Goal: Transaction & Acquisition: Subscribe to service/newsletter

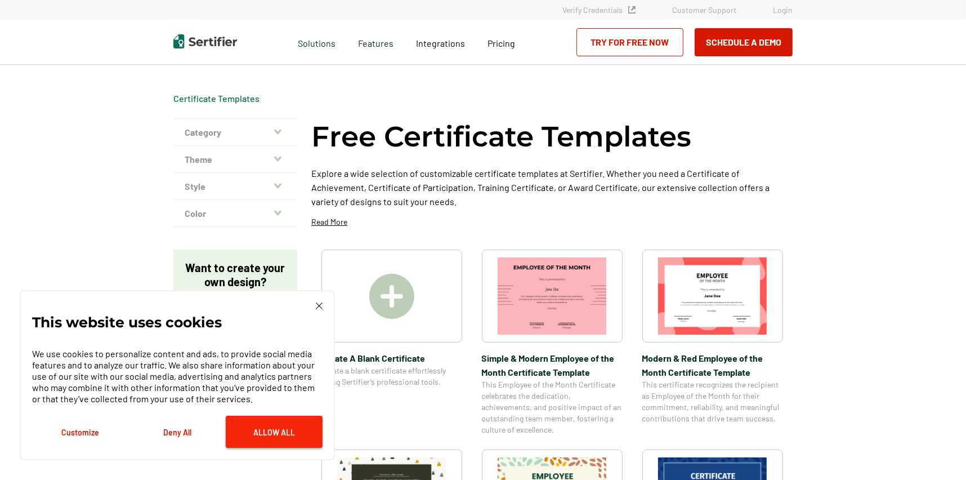
click at [264, 429] on button "Allow All" at bounding box center [274, 431] width 97 height 32
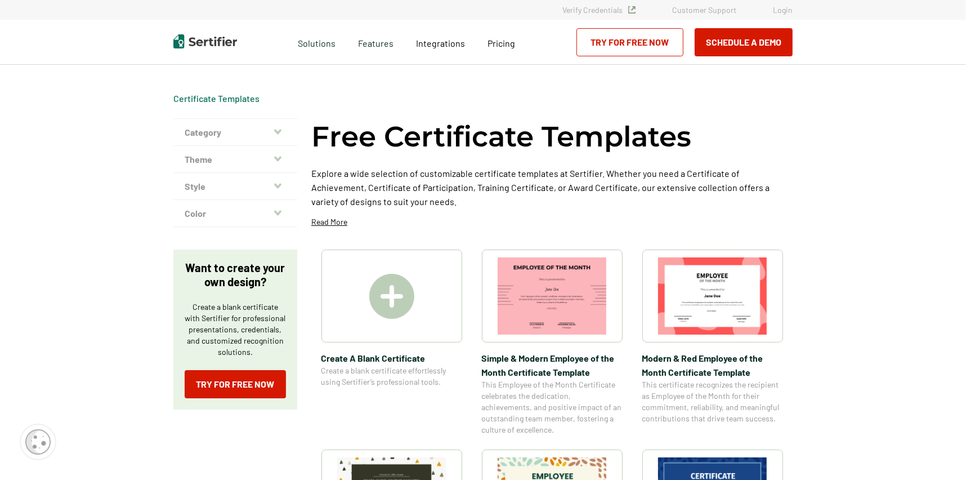
click at [393, 301] on img at bounding box center [391, 296] width 45 height 45
